Goal: Task Accomplishment & Management: Manage account settings

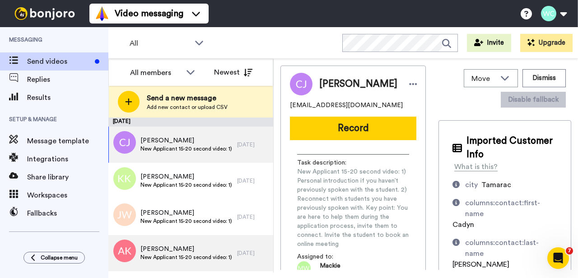
click at [46, 254] on span "Collapse menu" at bounding box center [59, 257] width 37 height 7
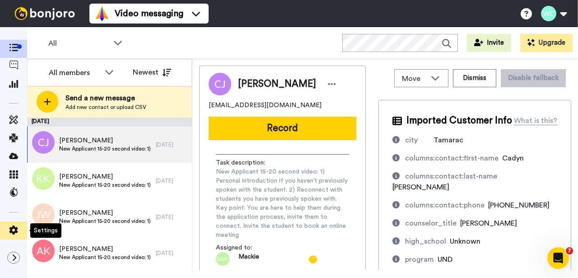
click at [14, 231] on icon at bounding box center [13, 229] width 9 height 9
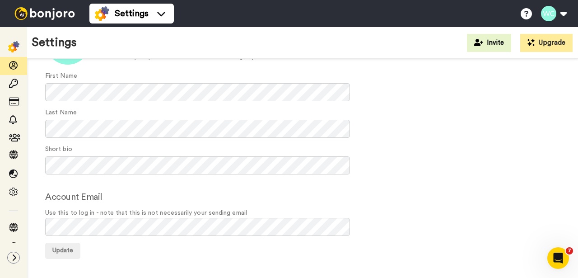
scroll to position [94, 0]
click at [15, 139] on icon at bounding box center [13, 137] width 9 height 9
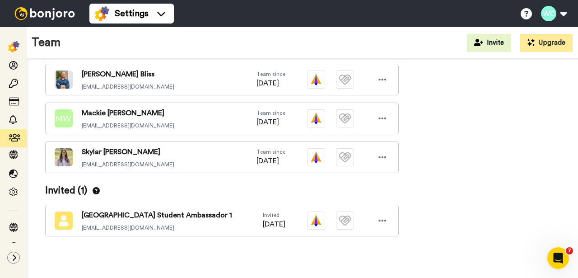
scroll to position [243, 0]
click at [382, 219] on icon at bounding box center [383, 220] width 8 height 2
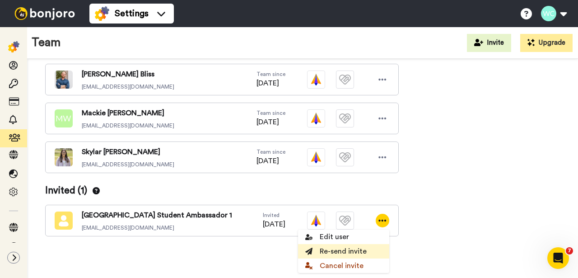
click at [353, 250] on li "Re-send invite" at bounding box center [343, 251] width 91 height 14
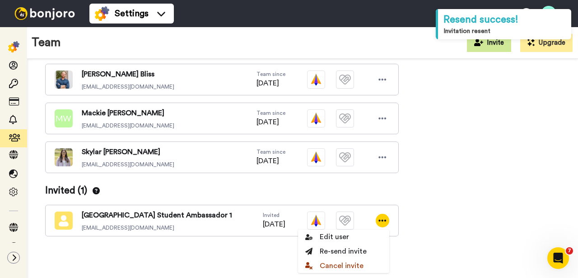
click at [491, 43] on button "Invite" at bounding box center [489, 43] width 44 height 18
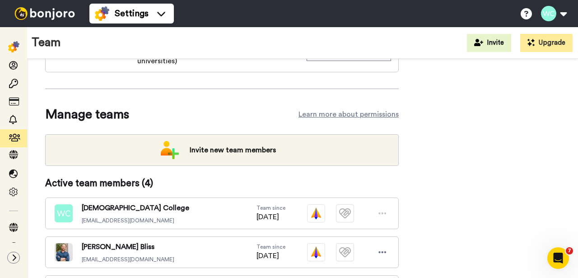
scroll to position [52, 0]
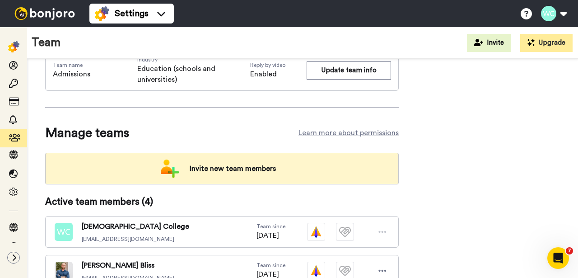
click at [237, 169] on span "Invite new team members" at bounding box center [232, 168] width 101 height 18
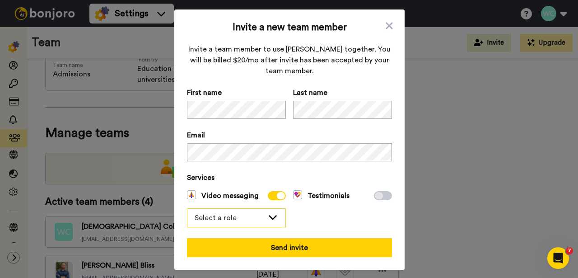
click at [255, 218] on div "Select a role" at bounding box center [229, 217] width 69 height 11
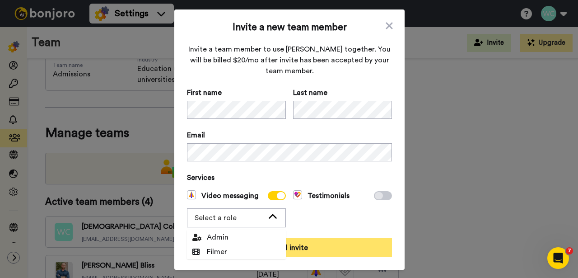
drag, startPoint x: 221, startPoint y: 248, endPoint x: 266, endPoint y: 241, distance: 45.6
click at [221, 248] on span "Filmer" at bounding box center [209, 251] width 35 height 11
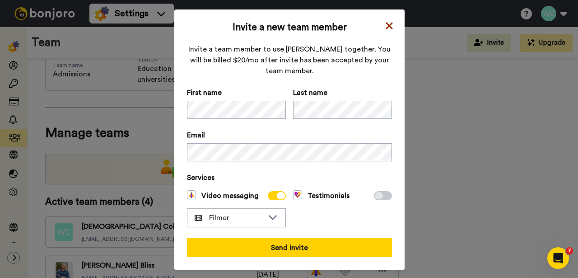
click at [386, 24] on icon at bounding box center [388, 25] width 7 height 7
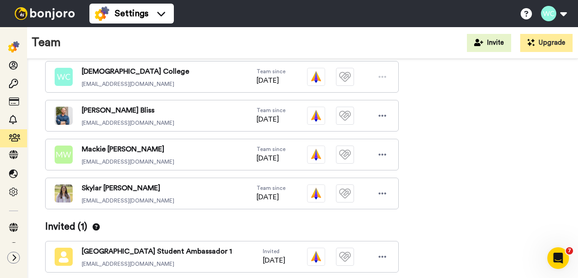
scroll to position [203, 0]
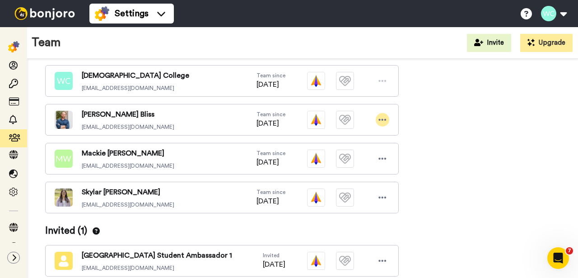
click at [384, 119] on icon at bounding box center [382, 119] width 8 height 9
click at [339, 149] on li "Delete user" at bounding box center [343, 150] width 91 height 14
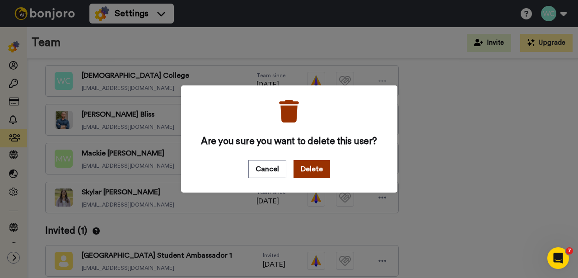
click at [311, 169] on button "Delete" at bounding box center [311, 169] width 37 height 18
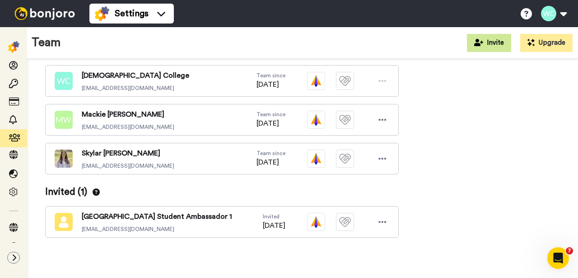
click at [493, 43] on button "Invite" at bounding box center [489, 43] width 44 height 18
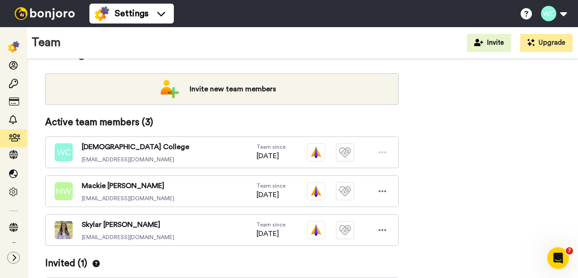
scroll to position [103, 0]
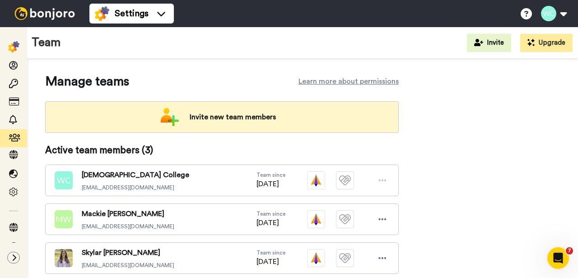
click at [230, 114] on span "Invite new team members" at bounding box center [232, 117] width 101 height 18
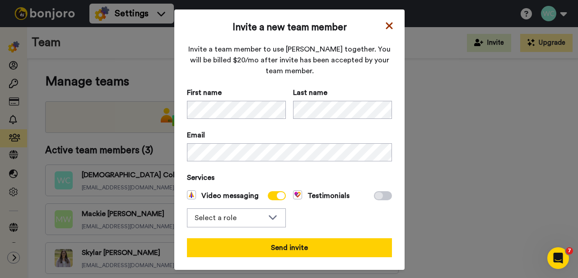
click at [387, 25] on icon at bounding box center [388, 25] width 7 height 7
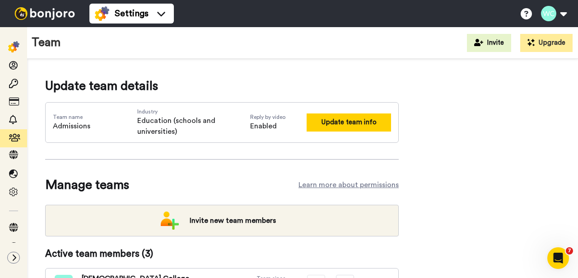
scroll to position [0, 0]
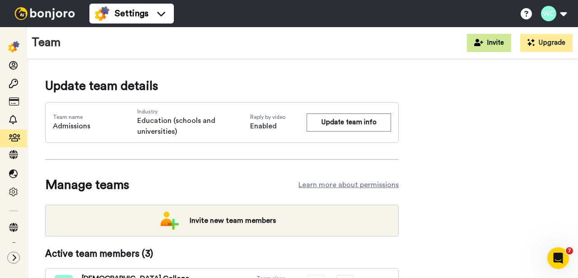
click at [497, 38] on button "Invite" at bounding box center [489, 43] width 44 height 18
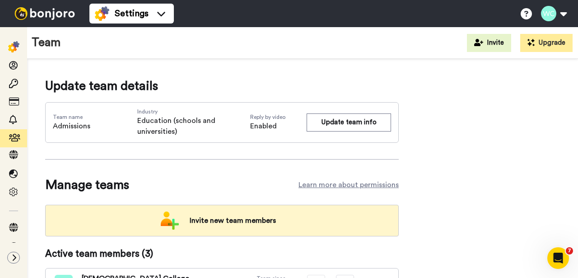
click at [229, 222] on span "Invite new team members" at bounding box center [232, 220] width 101 height 18
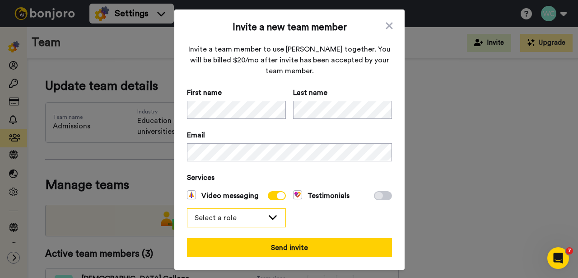
click at [270, 218] on icon at bounding box center [273, 217] width 8 height 5
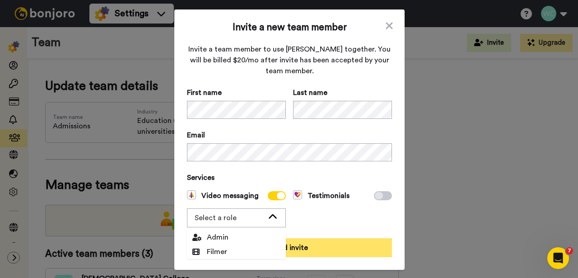
click at [226, 250] on span "Filmer" at bounding box center [210, 251] width 46 height 11
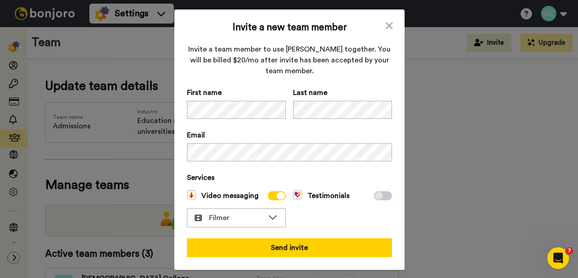
click at [385, 23] on icon at bounding box center [389, 25] width 9 height 11
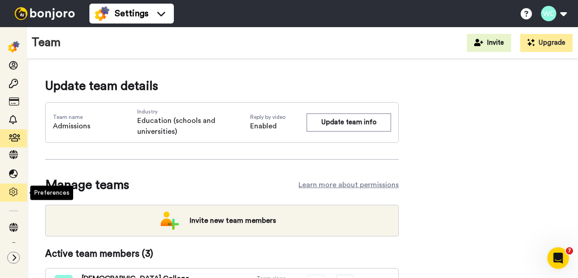
click at [15, 189] on icon at bounding box center [13, 191] width 9 height 9
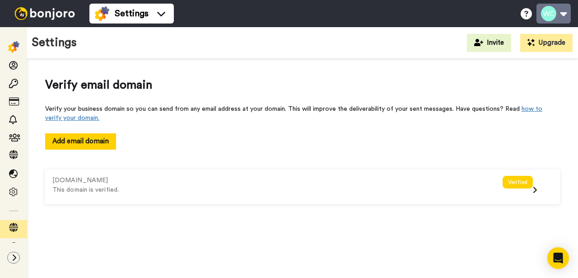
click at [550, 16] on button at bounding box center [553, 14] width 34 height 20
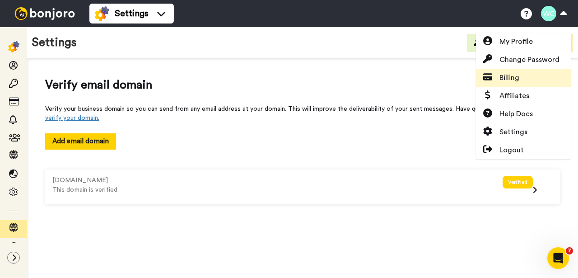
click at [510, 77] on span "Billing" at bounding box center [509, 77] width 20 height 11
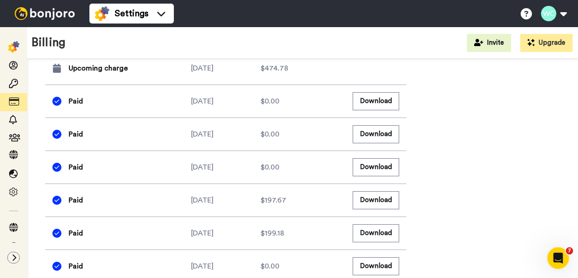
scroll to position [439, 0]
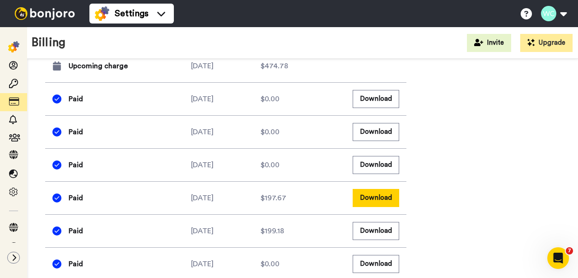
click at [360, 206] on button "Download" at bounding box center [376, 198] width 46 height 18
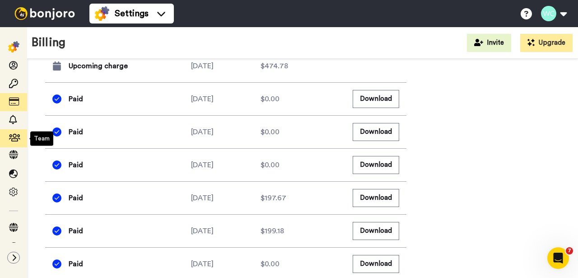
click at [12, 136] on icon at bounding box center [13, 137] width 9 height 9
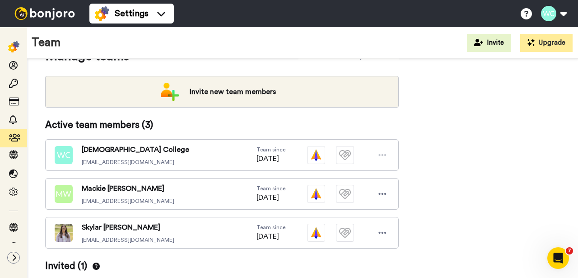
scroll to position [99, 0]
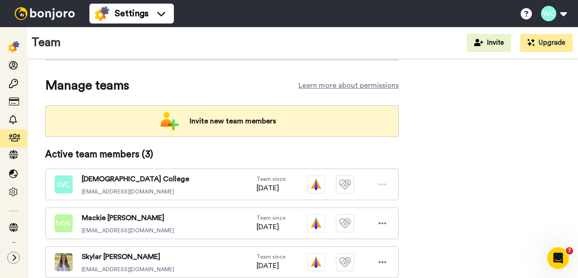
click at [220, 120] on span "Invite new team members" at bounding box center [232, 121] width 101 height 18
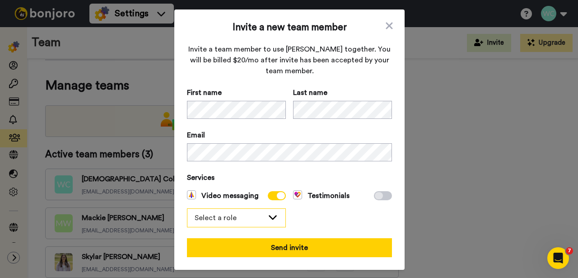
click at [261, 212] on div "Select a role" at bounding box center [236, 218] width 98 height 18
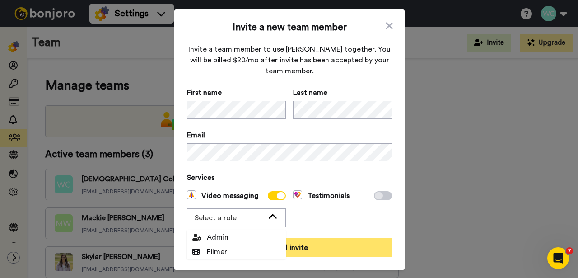
click at [224, 252] on span "Filmer" at bounding box center [210, 251] width 46 height 11
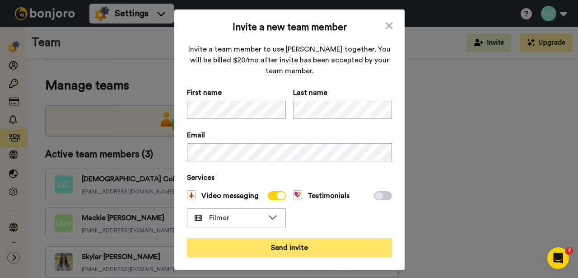
click at [281, 247] on button "Send invite" at bounding box center [289, 247] width 205 height 19
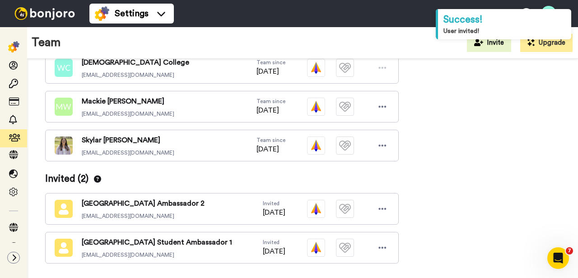
scroll to position [243, 0]
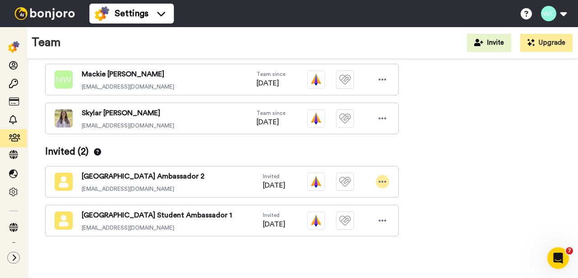
click at [384, 180] on icon at bounding box center [382, 181] width 8 height 9
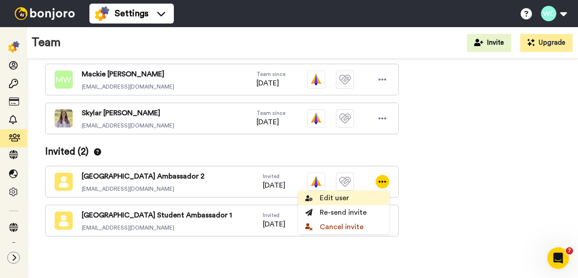
click at [348, 196] on li "Edit user" at bounding box center [343, 197] width 91 height 14
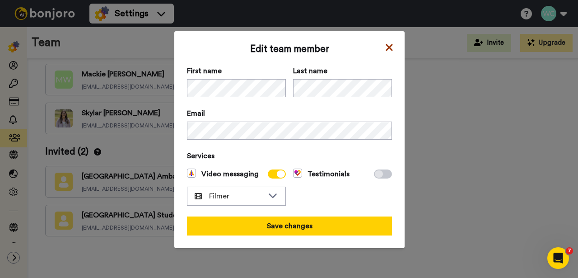
click at [385, 43] on icon at bounding box center [389, 47] width 9 height 11
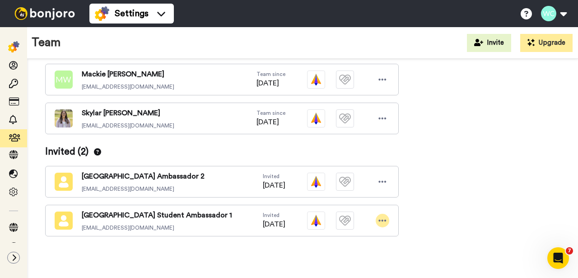
click at [381, 222] on icon at bounding box center [382, 220] width 8 height 9
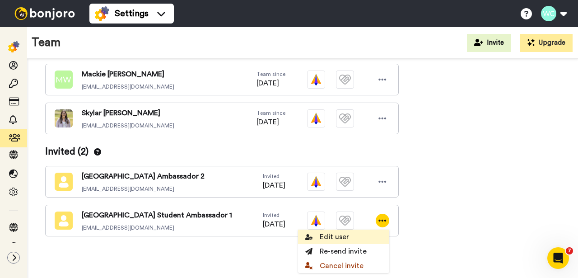
click at [335, 233] on li "Edit user" at bounding box center [343, 236] width 91 height 14
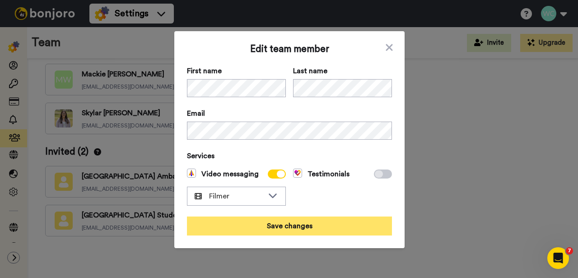
click at [289, 224] on button "Save changes" at bounding box center [289, 225] width 205 height 19
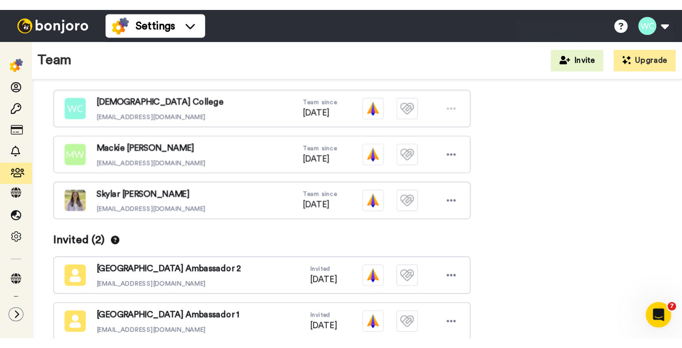
scroll to position [120, 0]
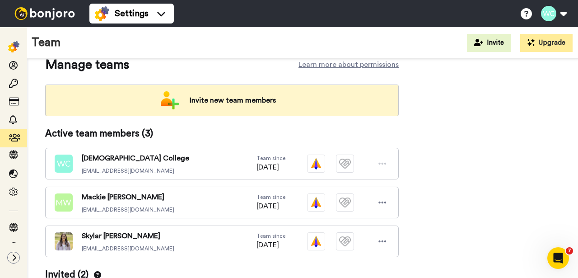
click at [223, 97] on span "Invite new team members" at bounding box center [232, 100] width 101 height 18
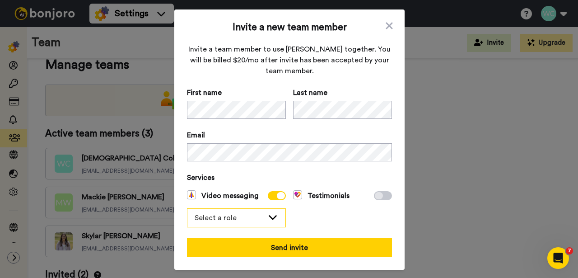
click at [269, 211] on div "Select a role" at bounding box center [236, 218] width 98 height 18
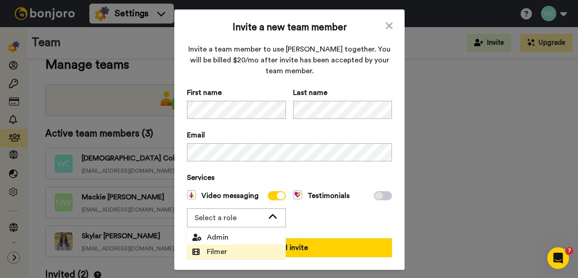
click at [239, 250] on li "Filmer" at bounding box center [236, 251] width 99 height 14
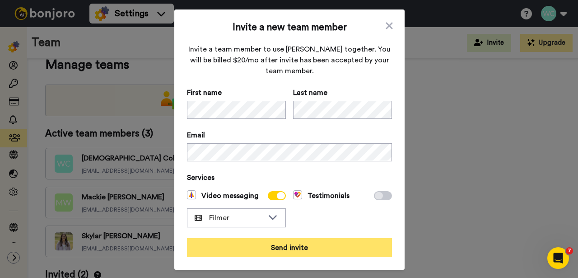
click at [293, 248] on button "Send invite" at bounding box center [289, 247] width 205 height 19
